Goal: Navigation & Orientation: Go to known website

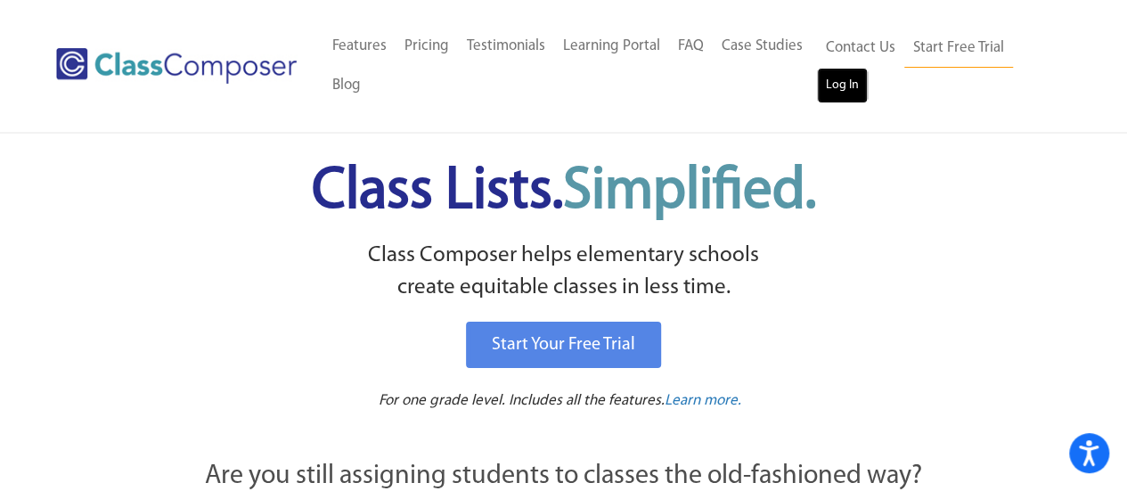
click at [831, 94] on link "Log In" at bounding box center [842, 86] width 51 height 36
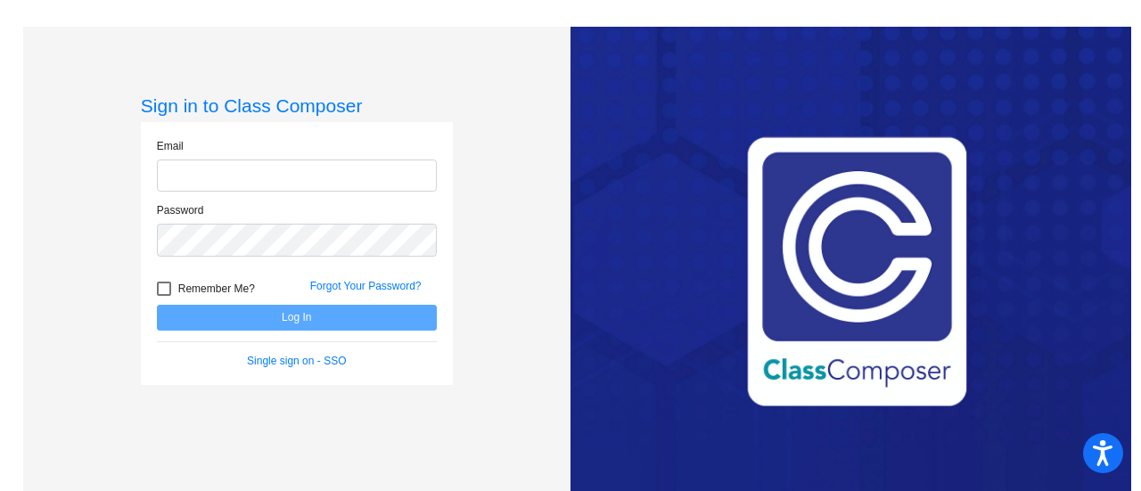
type input "[PERSON_NAME][EMAIL_ADDRESS][PERSON_NAME][DOMAIN_NAME]"
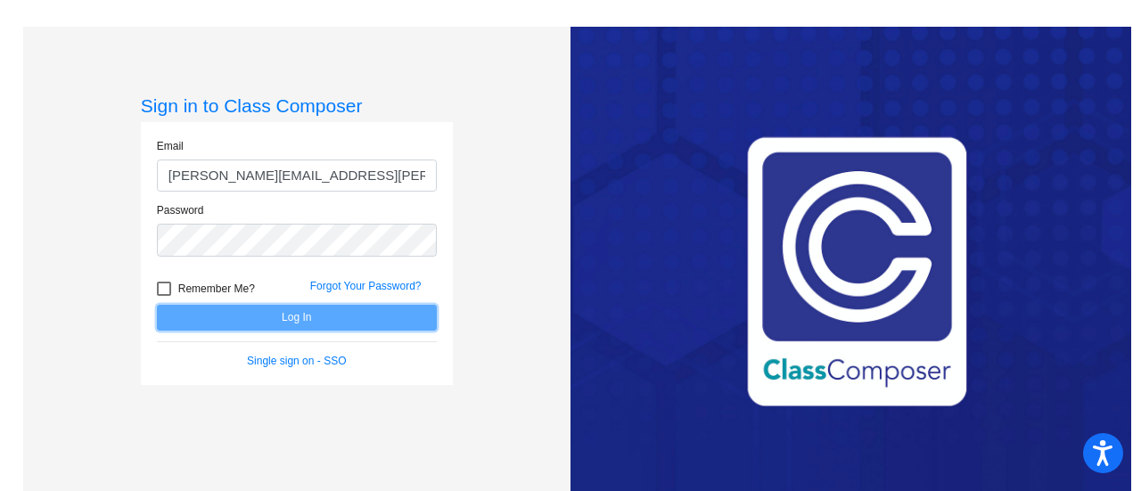
click at [299, 318] on button "Log In" at bounding box center [297, 318] width 280 height 26
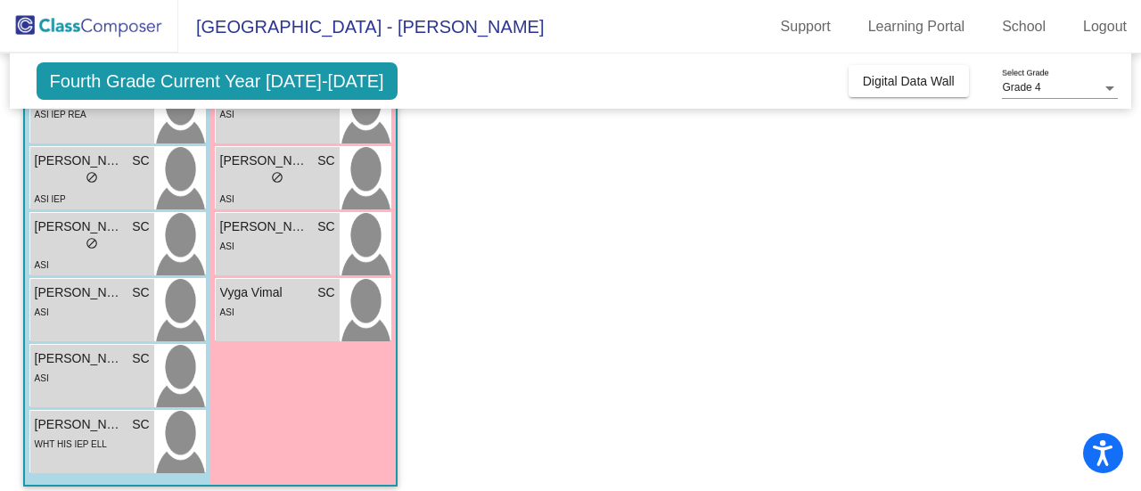
scroll to position [613, 0]
